Goal: Task Accomplishment & Management: Manage account settings

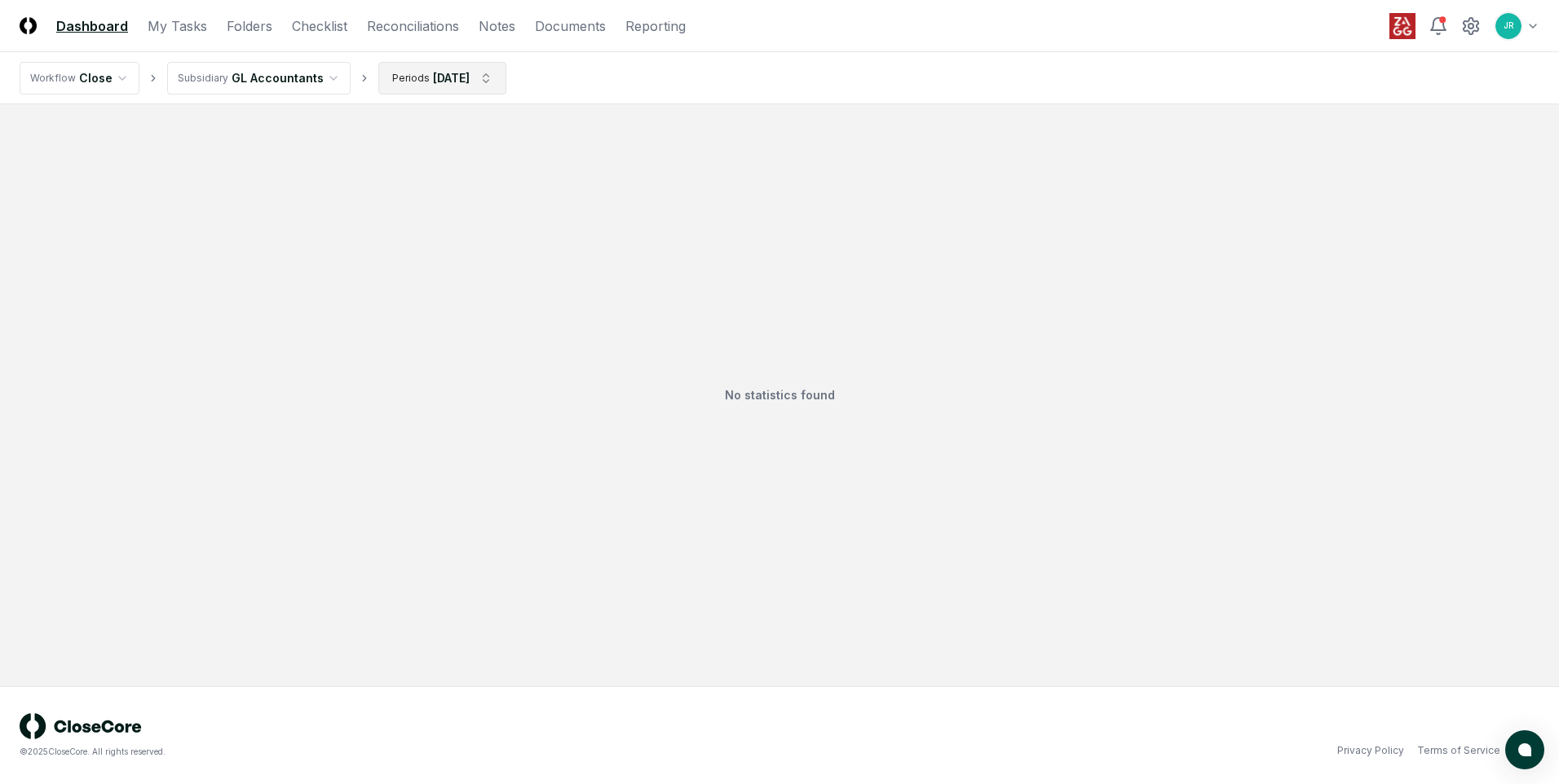
click at [463, 74] on html "CloseCore Dashboard My Tasks Folders Checklist Reconciliations Notes Documents …" at bounding box center [779, 392] width 1559 height 784
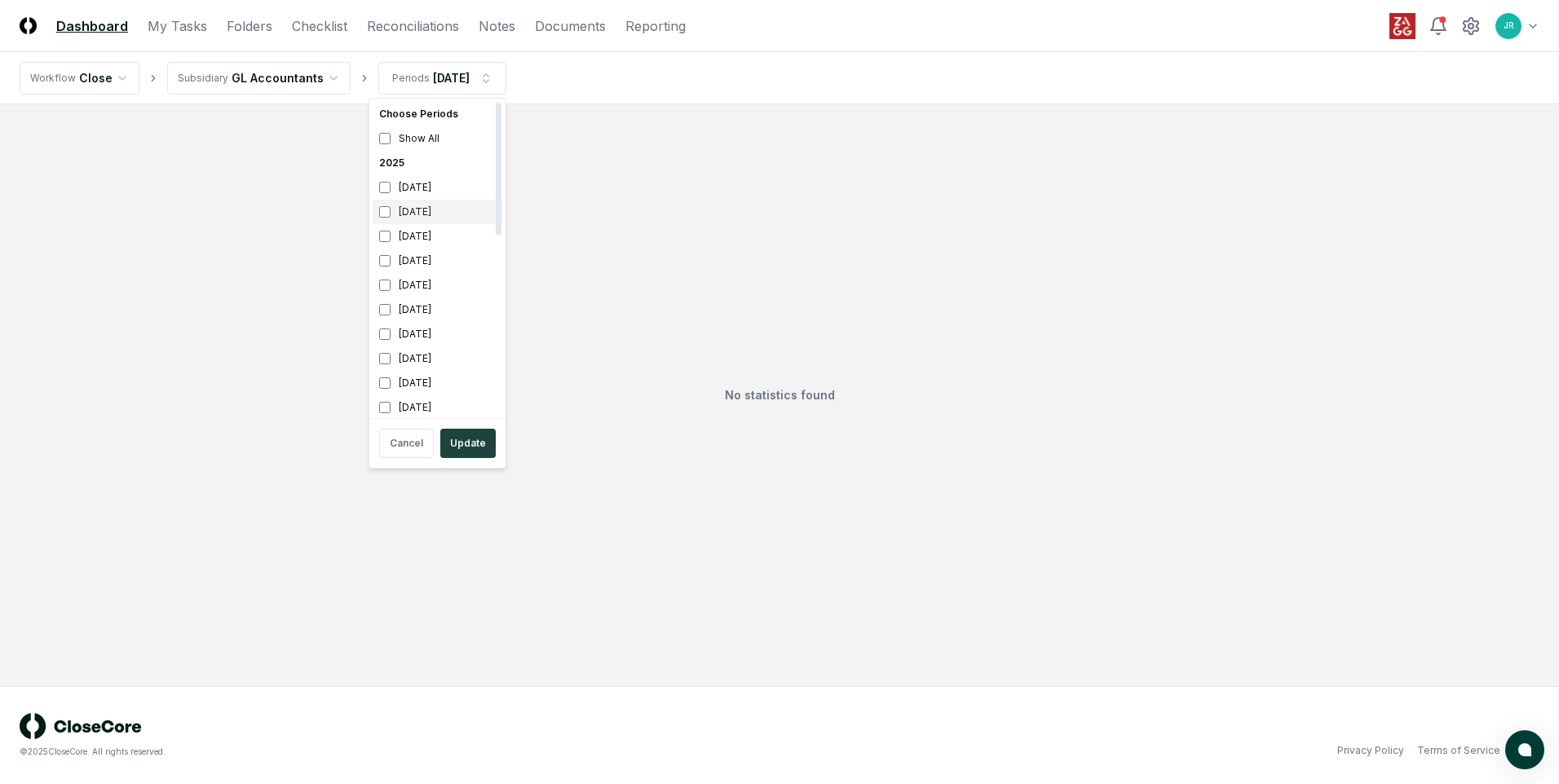
click at [427, 212] on div "[DATE]" at bounding box center [438, 212] width 130 height 24
click at [418, 233] on div "[DATE]" at bounding box center [438, 236] width 130 height 24
click at [276, 81] on html "CloseCore Dashboard My Tasks Folders Checklist Reconciliations Notes Documents …" at bounding box center [779, 392] width 1559 height 784
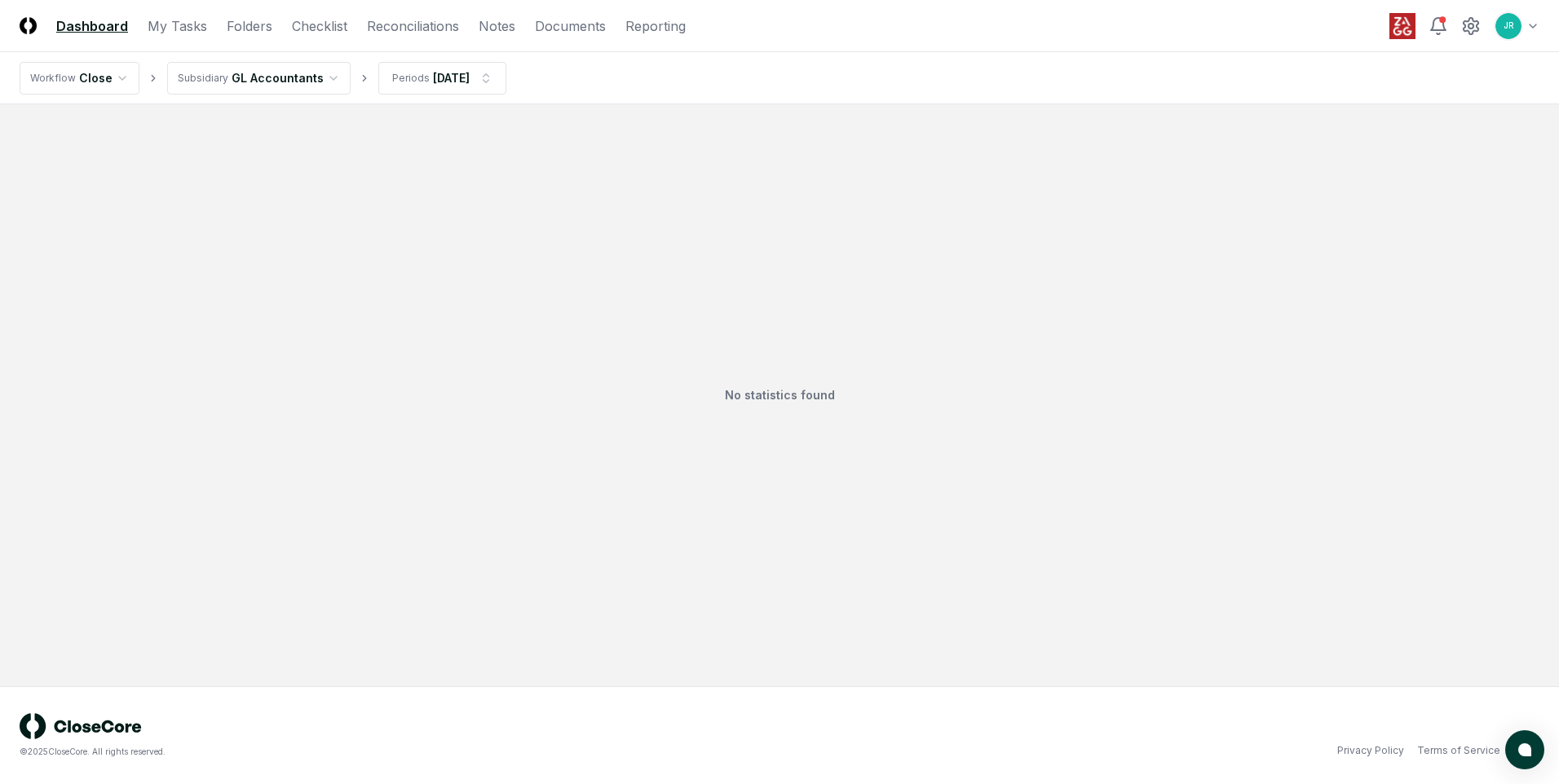
click at [266, 79] on html "CloseCore Dashboard My Tasks Folders Checklist Reconciliations Notes Documents …" at bounding box center [779, 392] width 1559 height 784
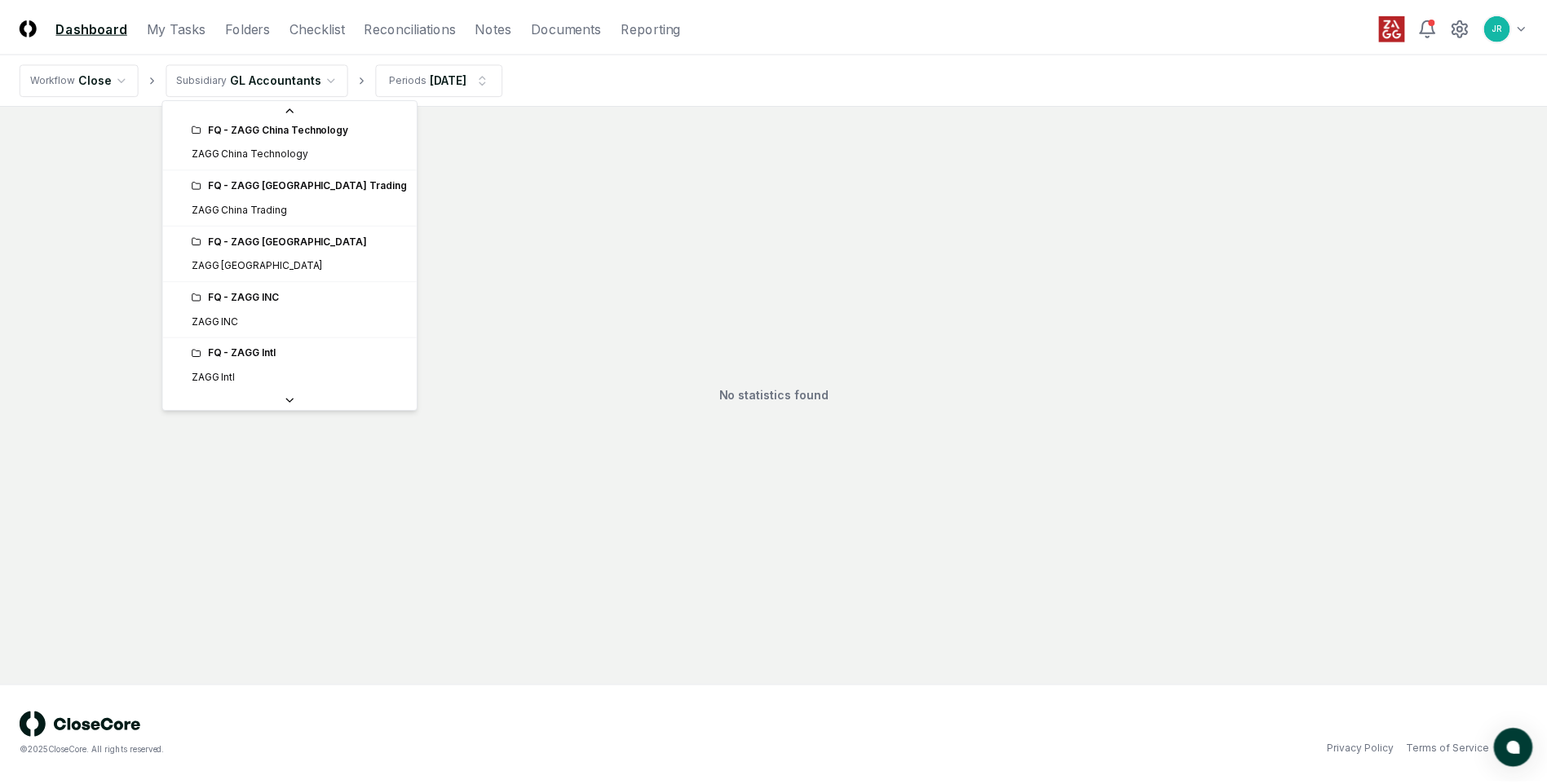
scroll to position [326, 0]
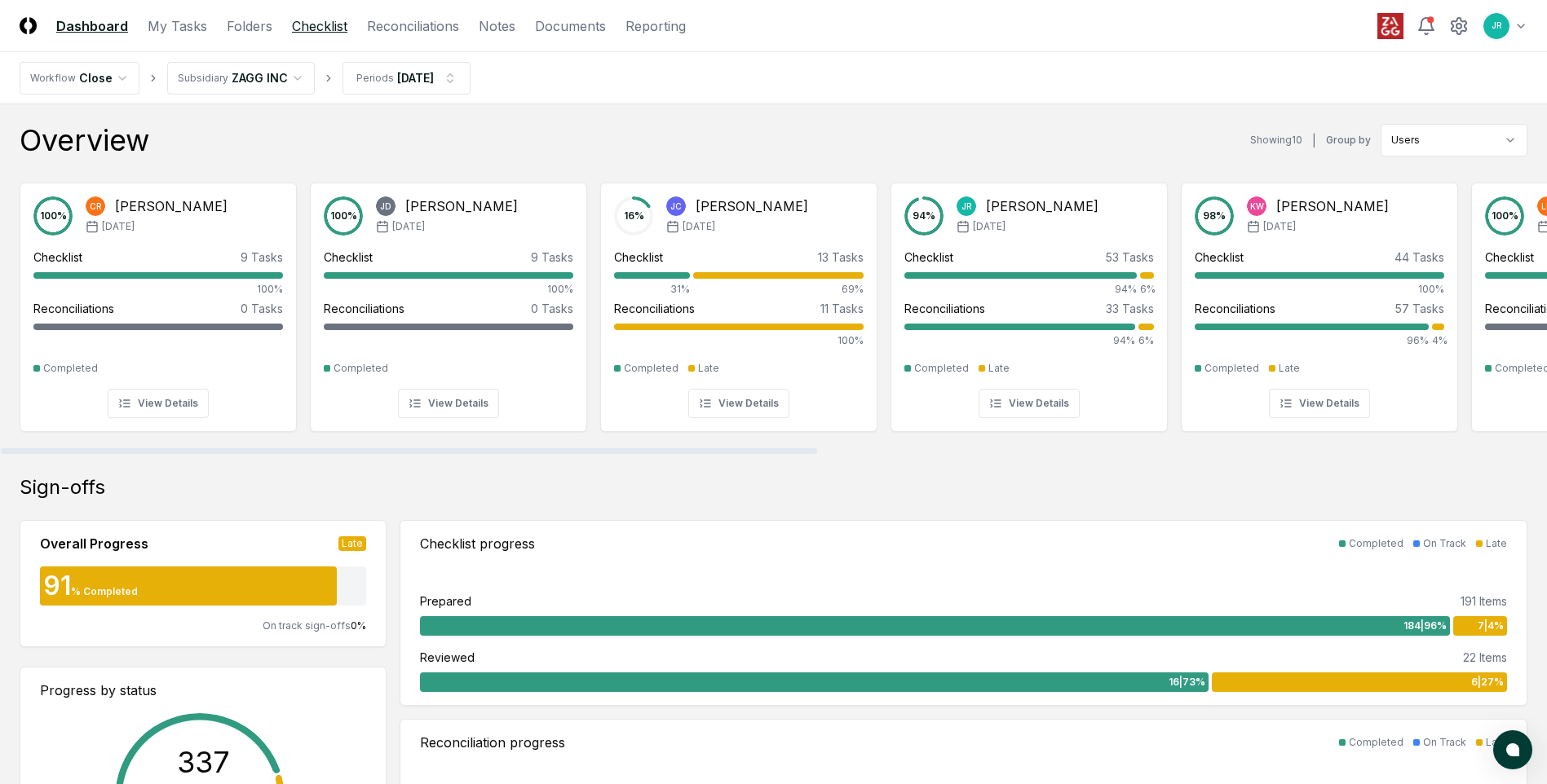
click at [311, 31] on link "Checklist" at bounding box center [320, 26] width 55 height 20
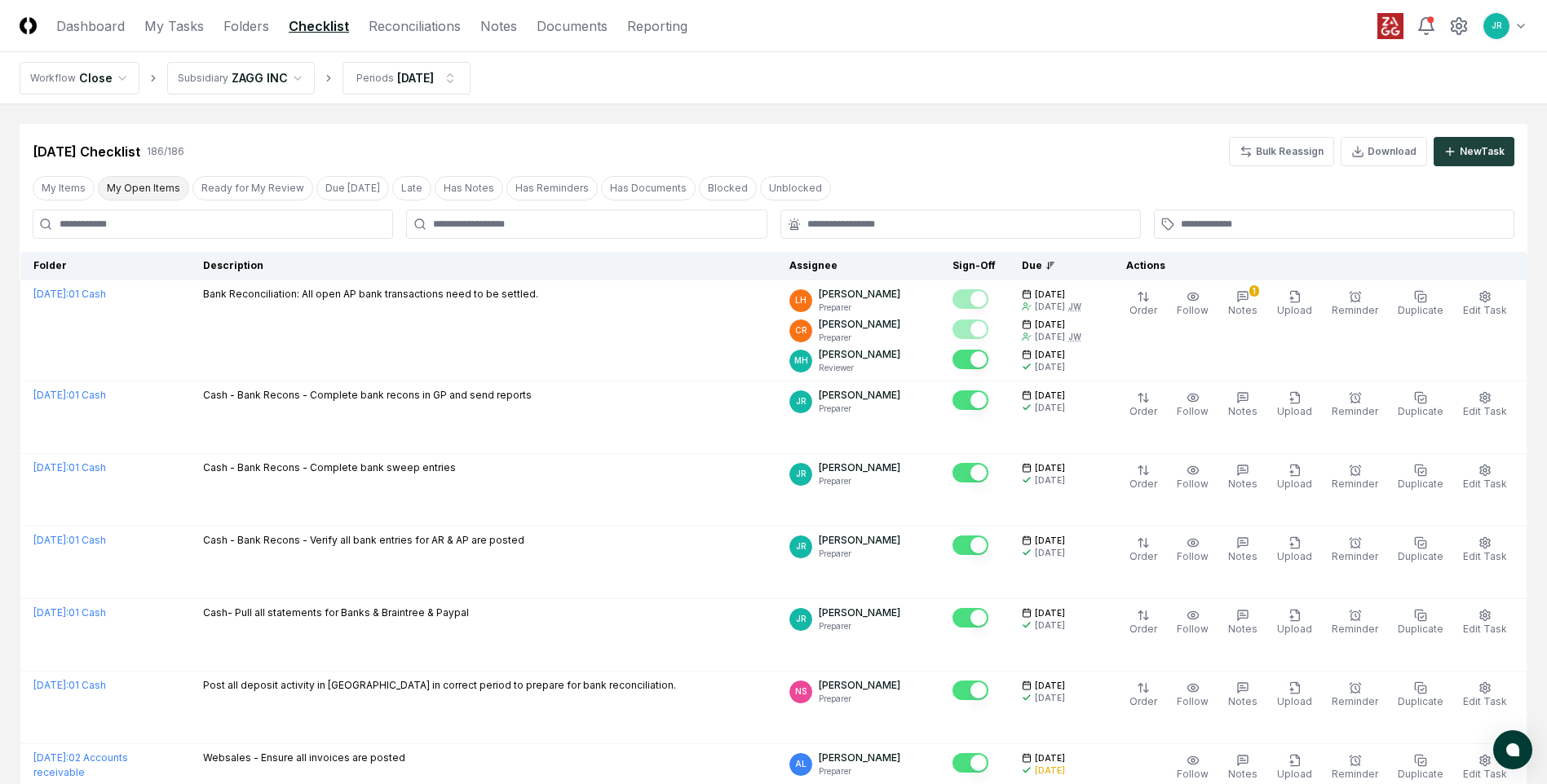
click at [139, 194] on button "My Open Items" at bounding box center [144, 188] width 92 height 24
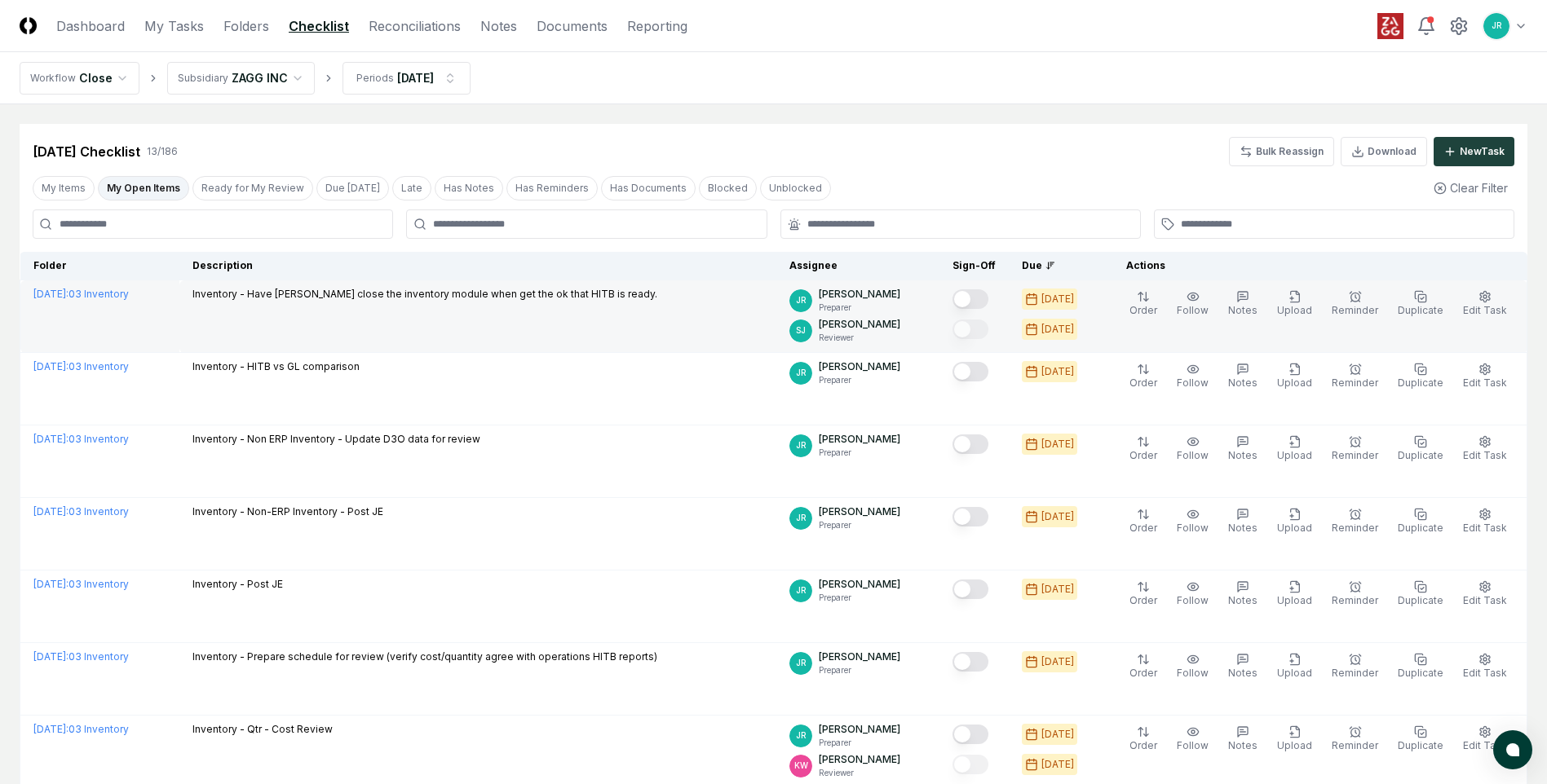
click at [985, 293] on button "Mark complete" at bounding box center [970, 299] width 35 height 20
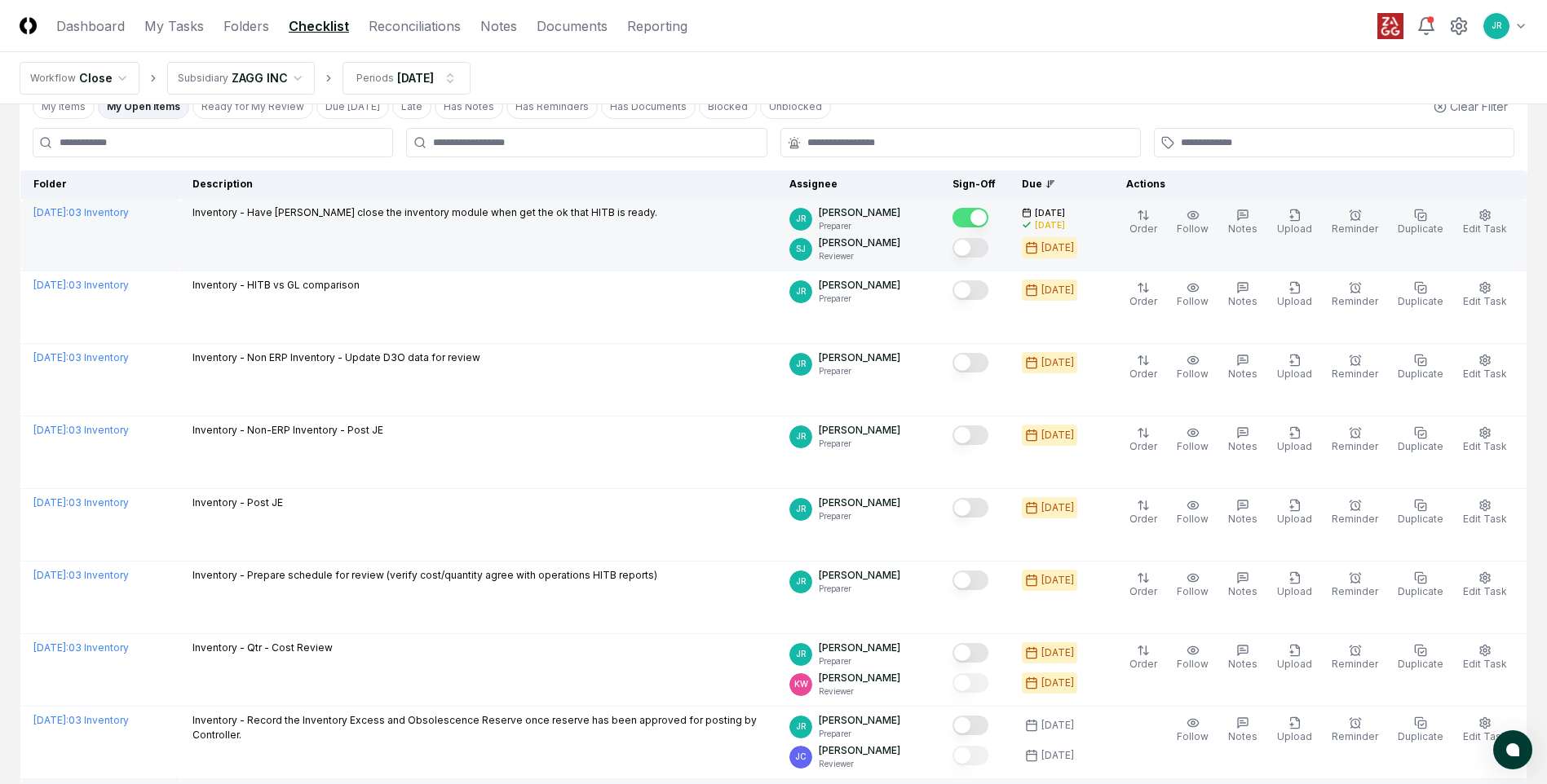
scroll to position [163, 0]
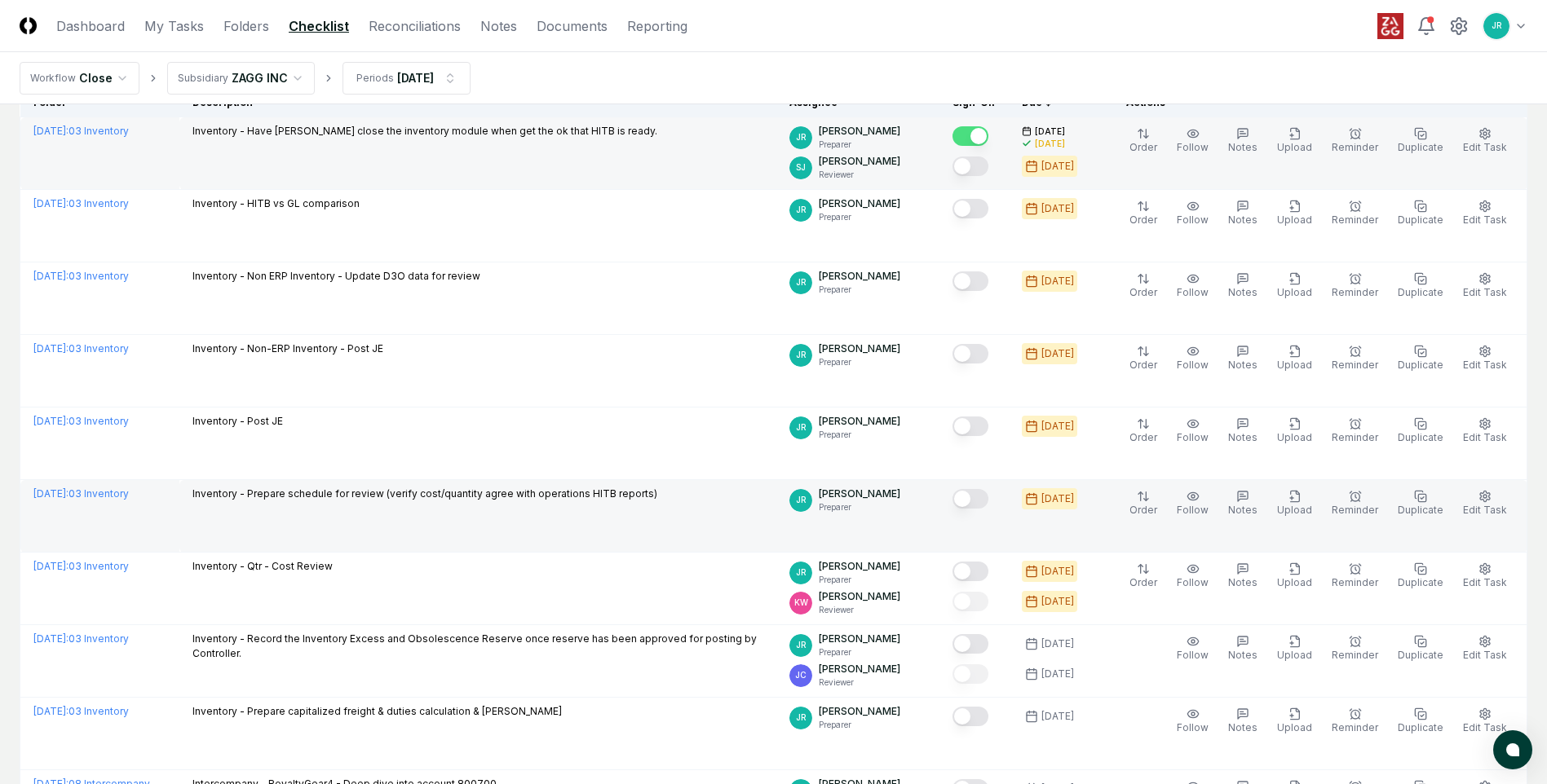
click at [976, 500] on button "Mark complete" at bounding box center [970, 499] width 35 height 20
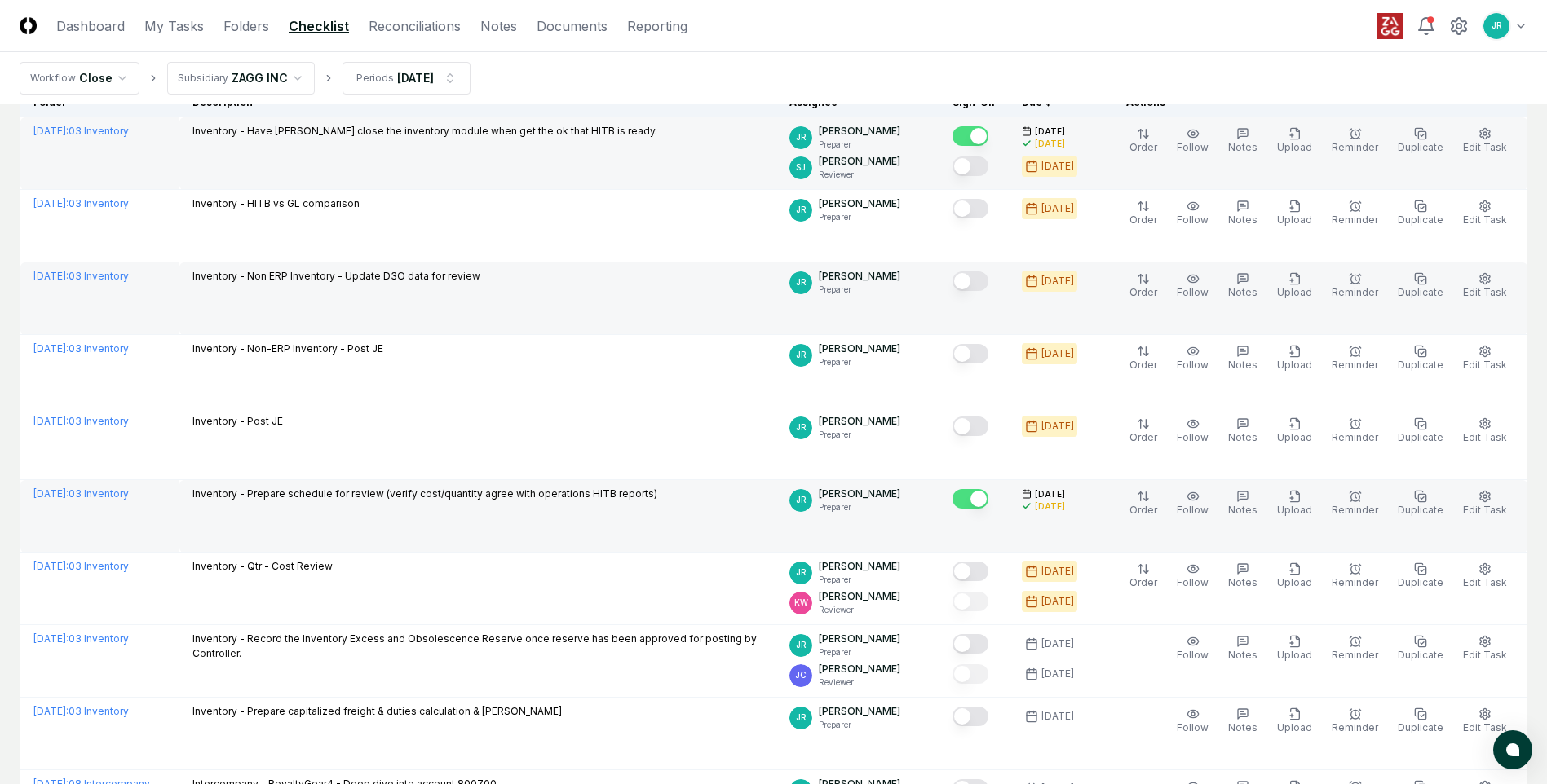
click at [985, 281] on button "Mark complete" at bounding box center [970, 281] width 35 height 20
click at [675, 537] on td "Inventory - Prepare schedule for review (verify cost/quantity agree with operat…" at bounding box center [477, 516] width 597 height 73
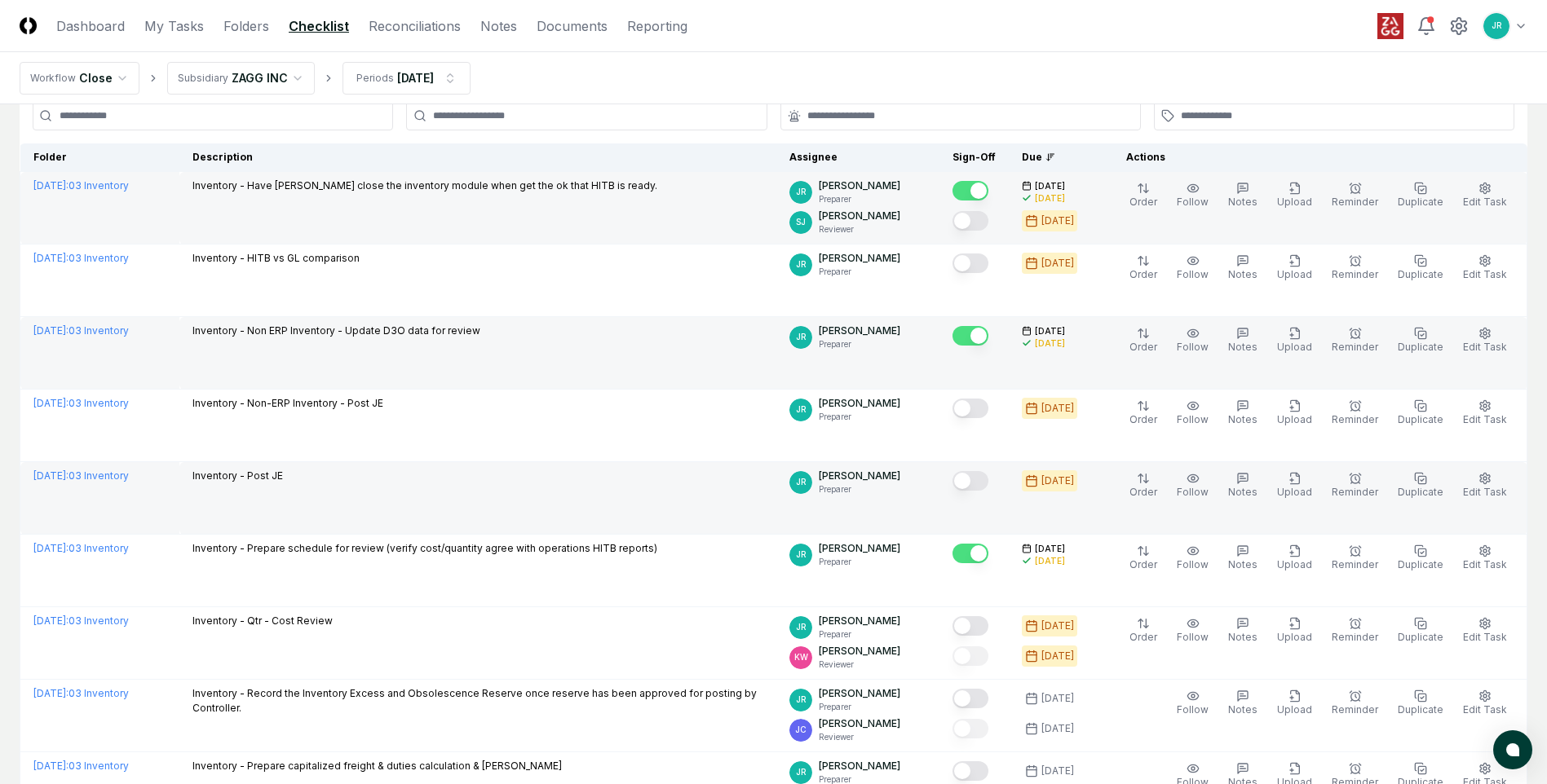
scroll to position [81, 0]
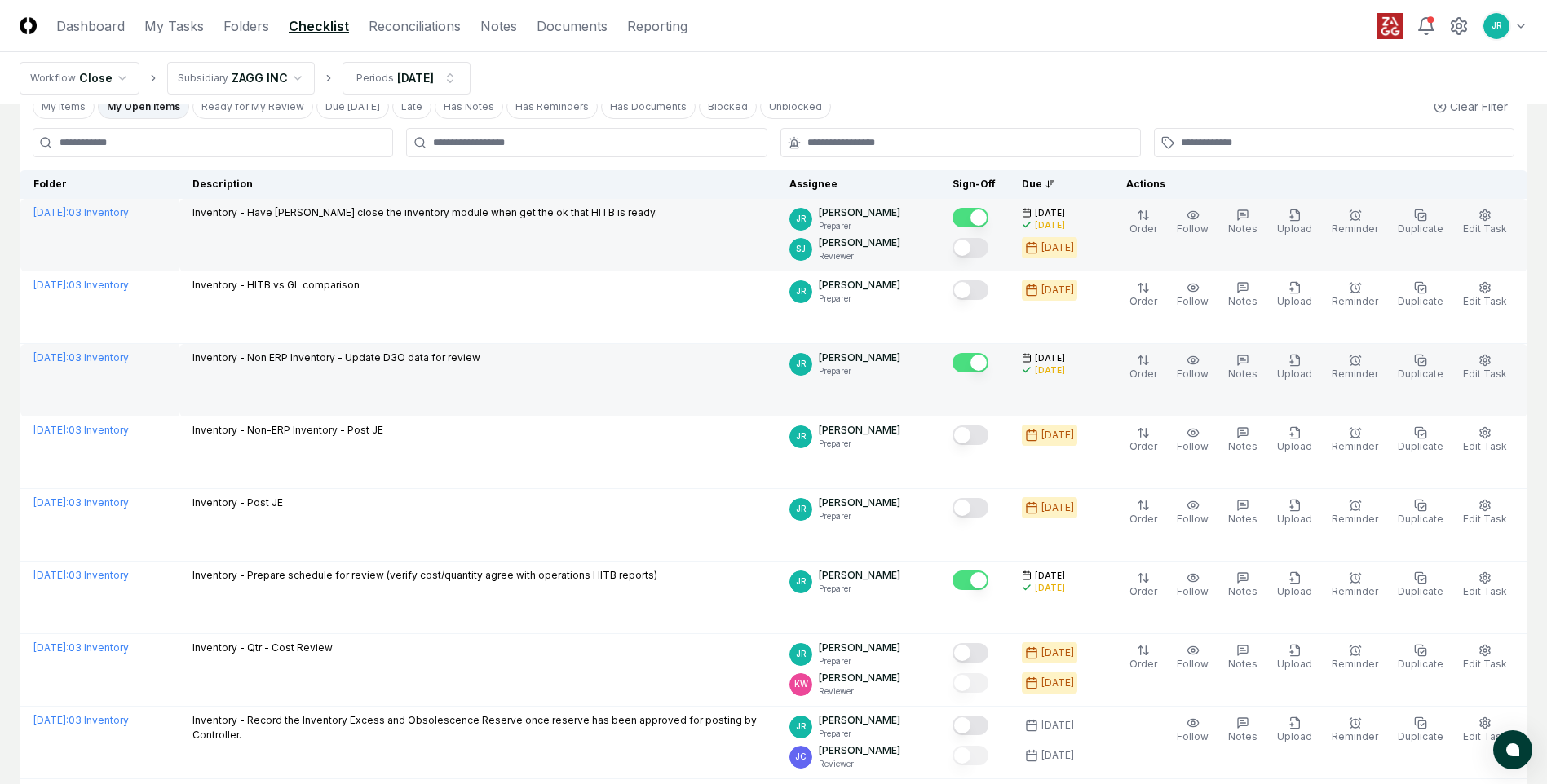
click at [416, 37] on header "CloseCore Dashboard My Tasks Folders Checklist Reconciliations Notes Documents …" at bounding box center [773, 26] width 1547 height 52
click at [412, 23] on link "Reconciliations" at bounding box center [414, 26] width 93 height 20
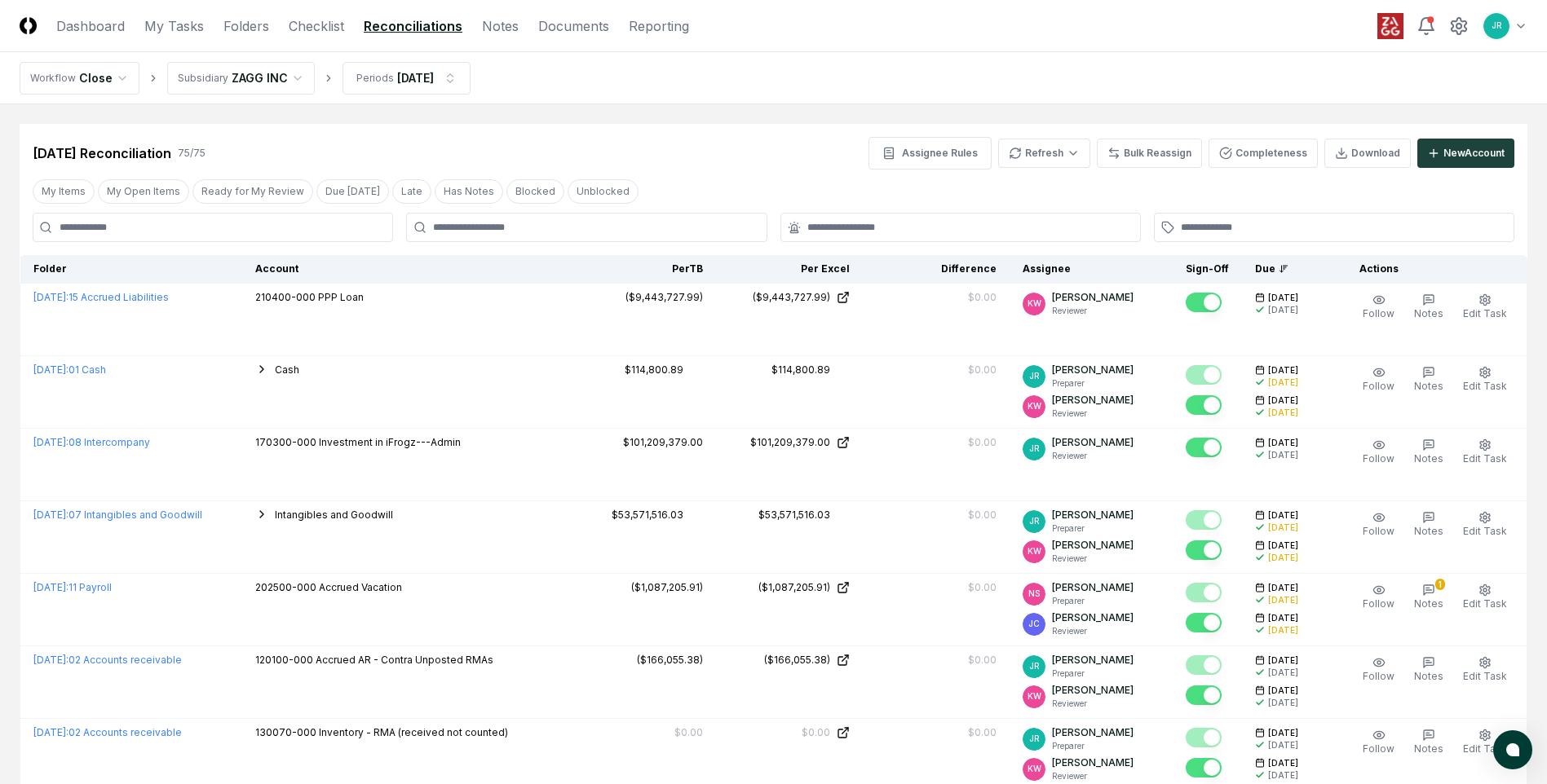
drag, startPoint x: 155, startPoint y: 192, endPoint x: 189, endPoint y: 201, distance: 35.2
click at [155, 192] on button "My Open Items" at bounding box center [144, 191] width 92 height 24
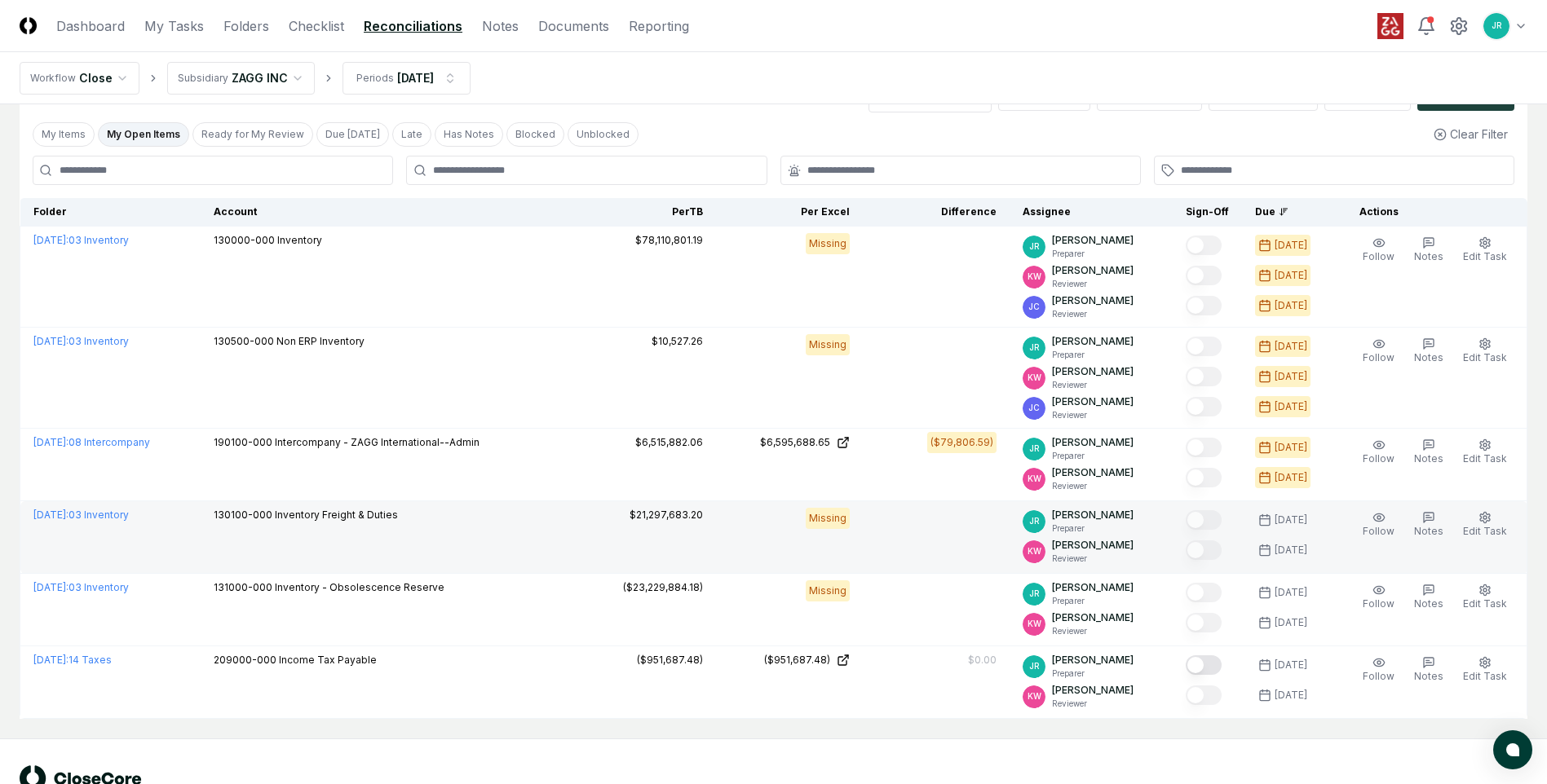
scroll to position [81, 0]
